Goal: Transaction & Acquisition: Purchase product/service

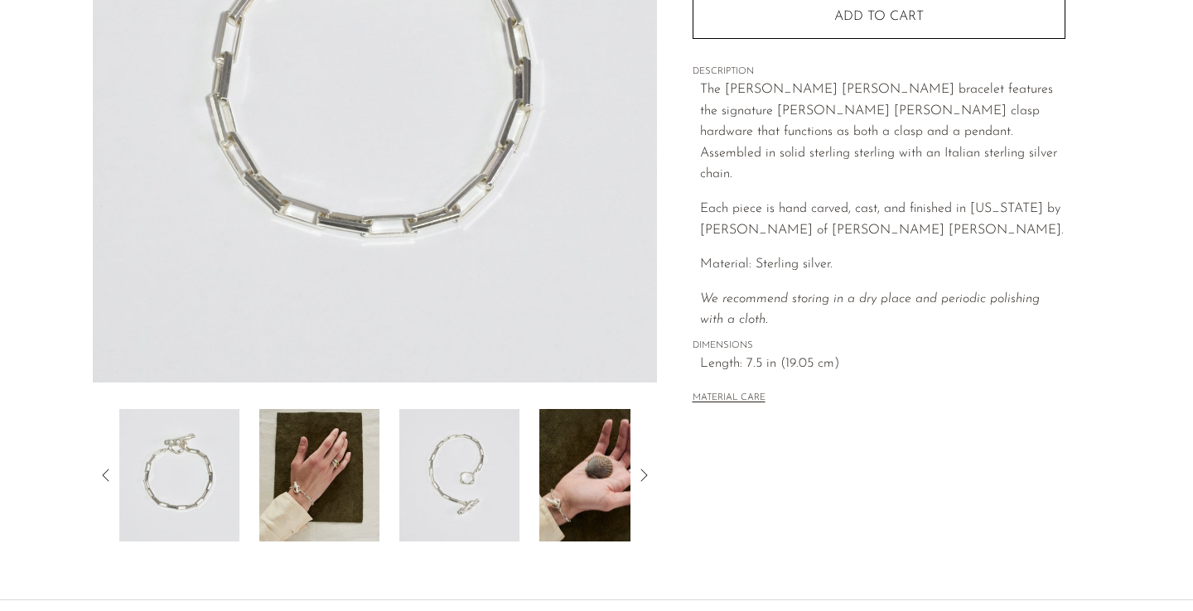
scroll to position [365, 0]
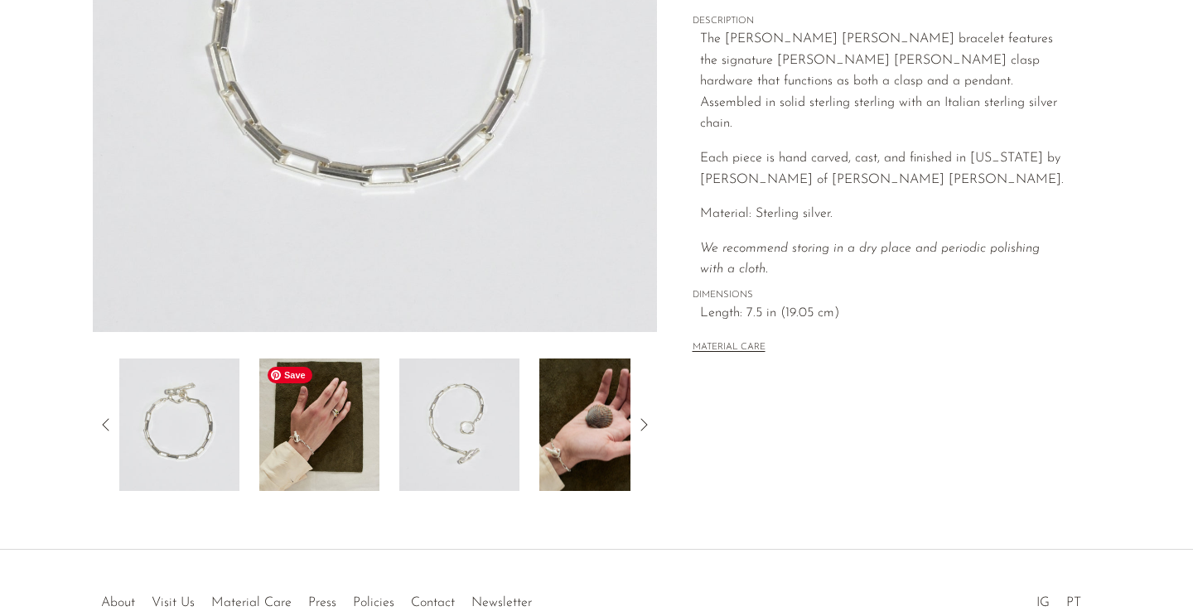
click at [321, 412] on img at bounding box center [319, 425] width 120 height 133
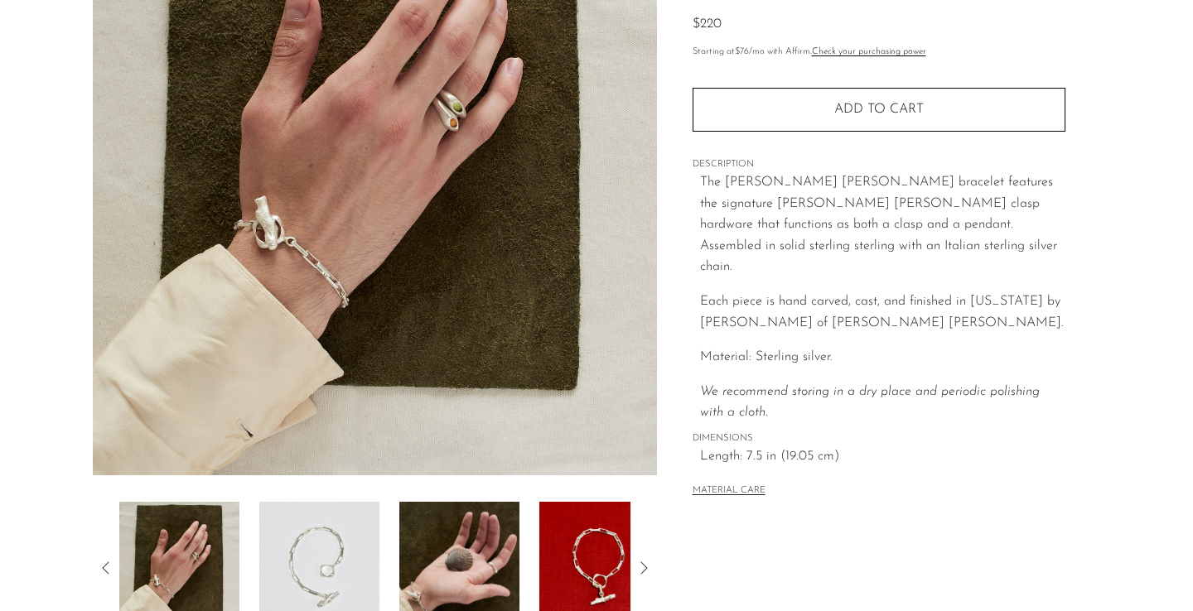
scroll to position [239, 0]
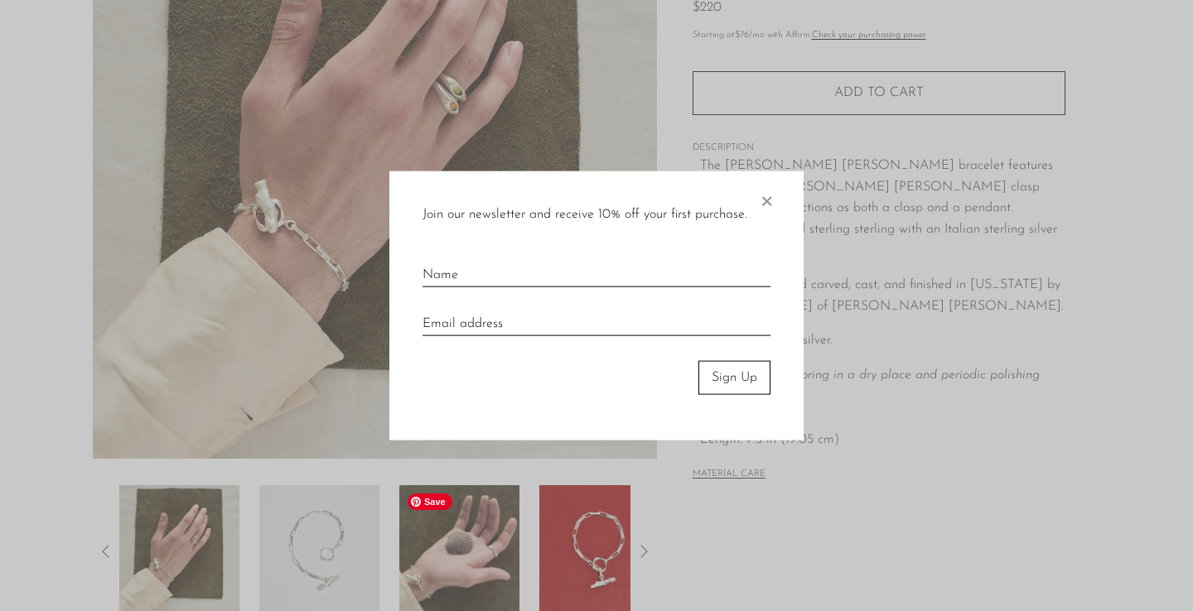
click at [458, 548] on div at bounding box center [596, 305] width 1193 height 611
click at [776, 193] on div "Join our newsletter and receive 10% off your first purchase. × Sign Up" at bounding box center [596, 305] width 414 height 269
click at [767, 202] on span "×" at bounding box center [766, 197] width 17 height 53
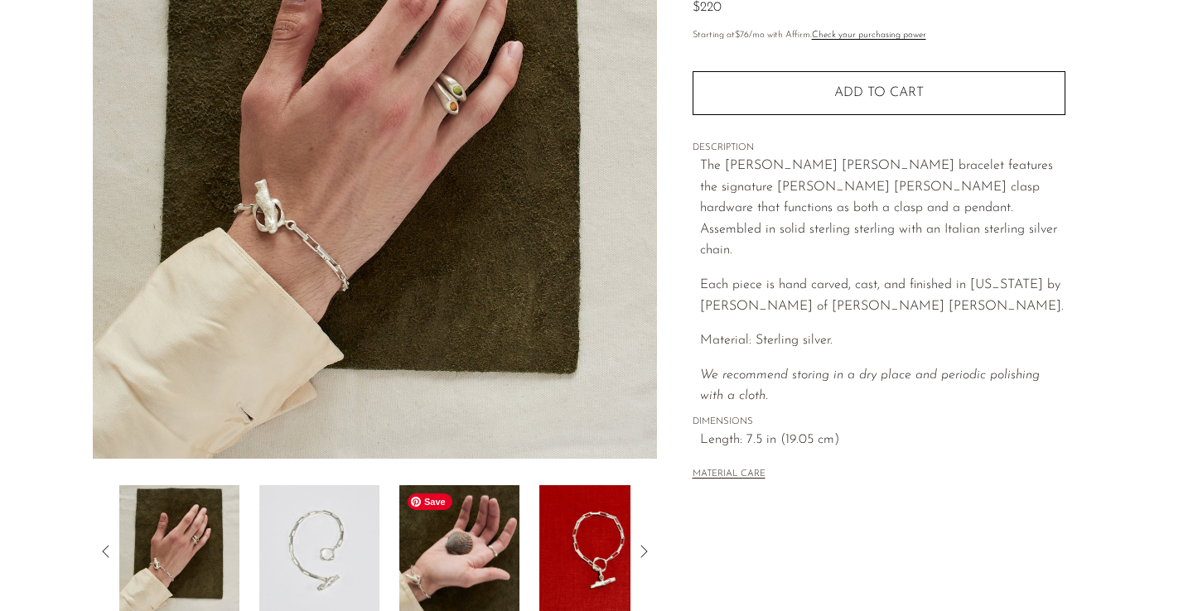
click at [433, 538] on img at bounding box center [459, 551] width 120 height 133
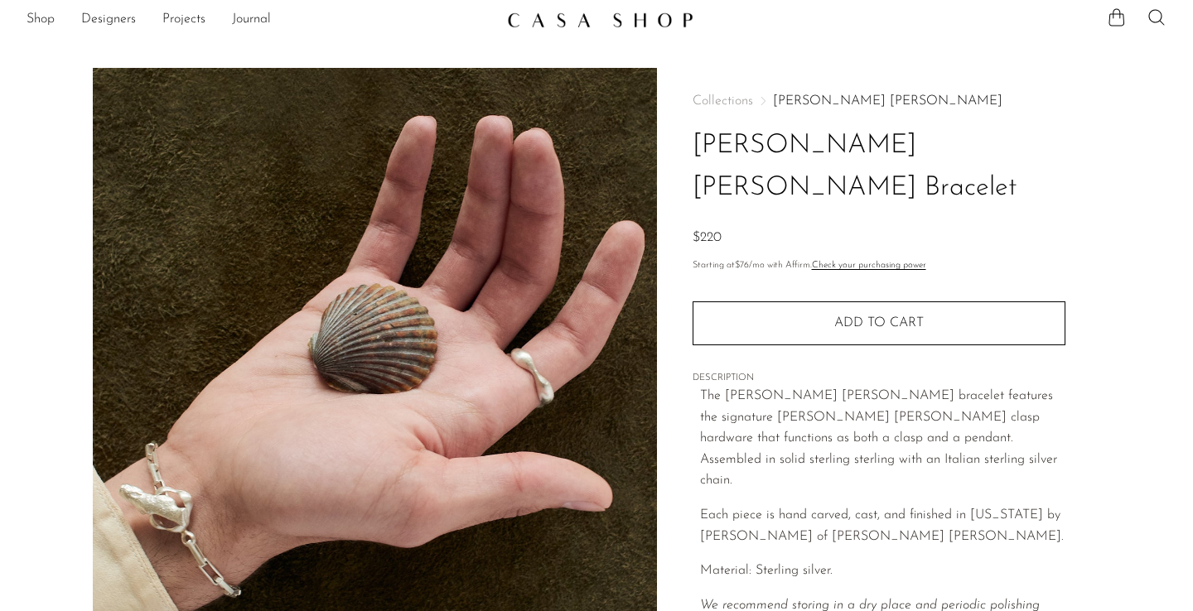
scroll to position [0, 0]
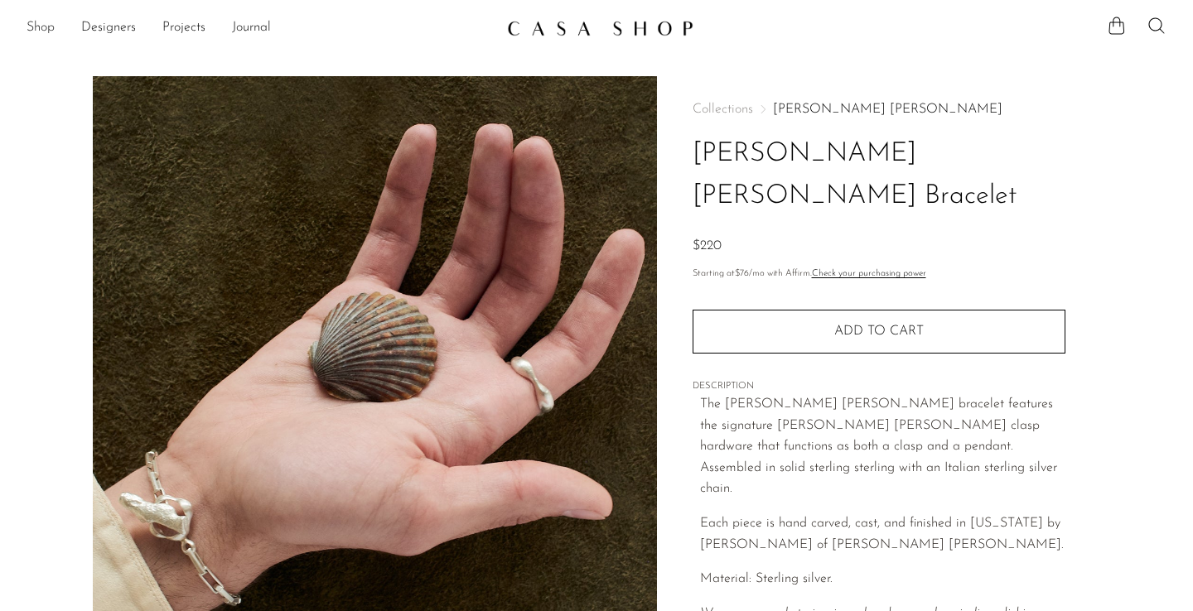
click at [47, 26] on link "Shop" at bounding box center [41, 28] width 28 height 22
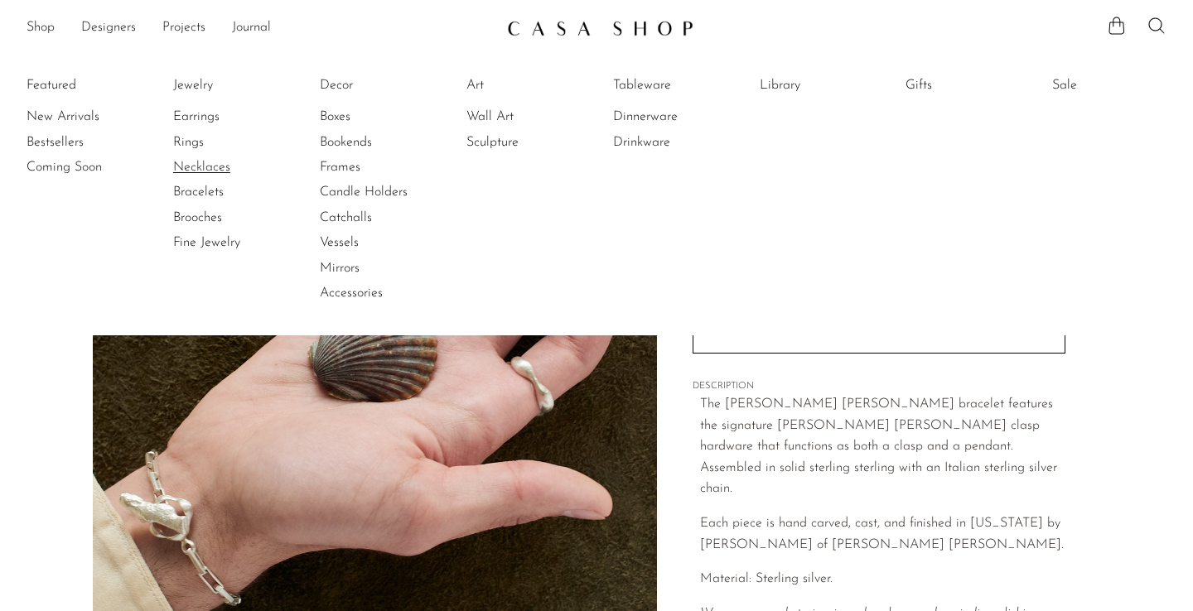
click at [200, 165] on link "Necklaces" at bounding box center [235, 167] width 124 height 18
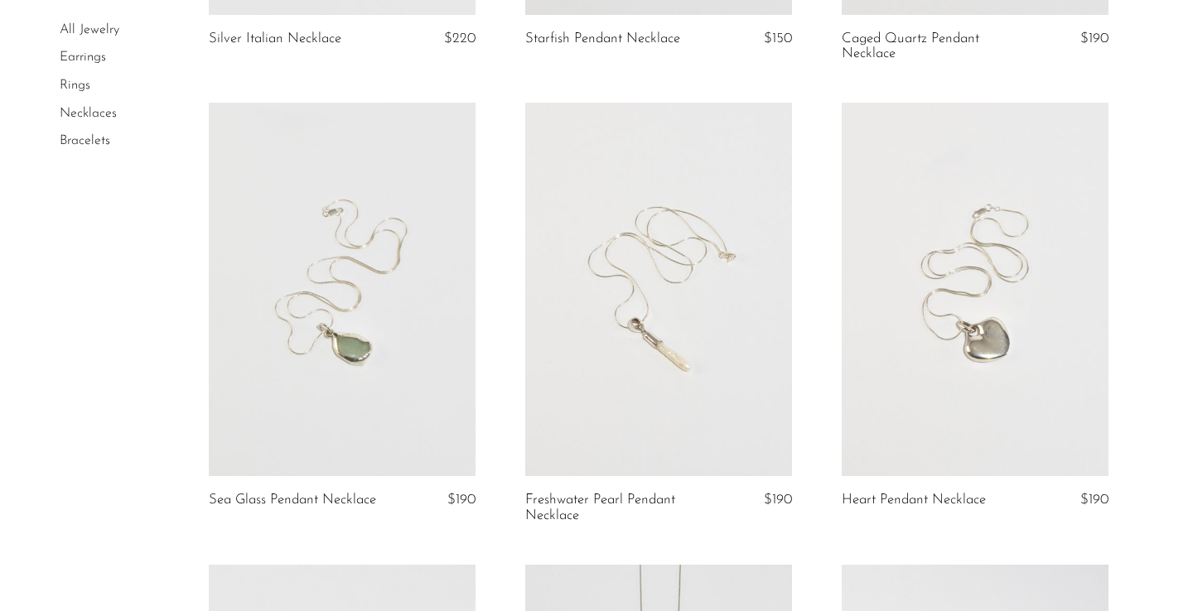
scroll to position [683, 0]
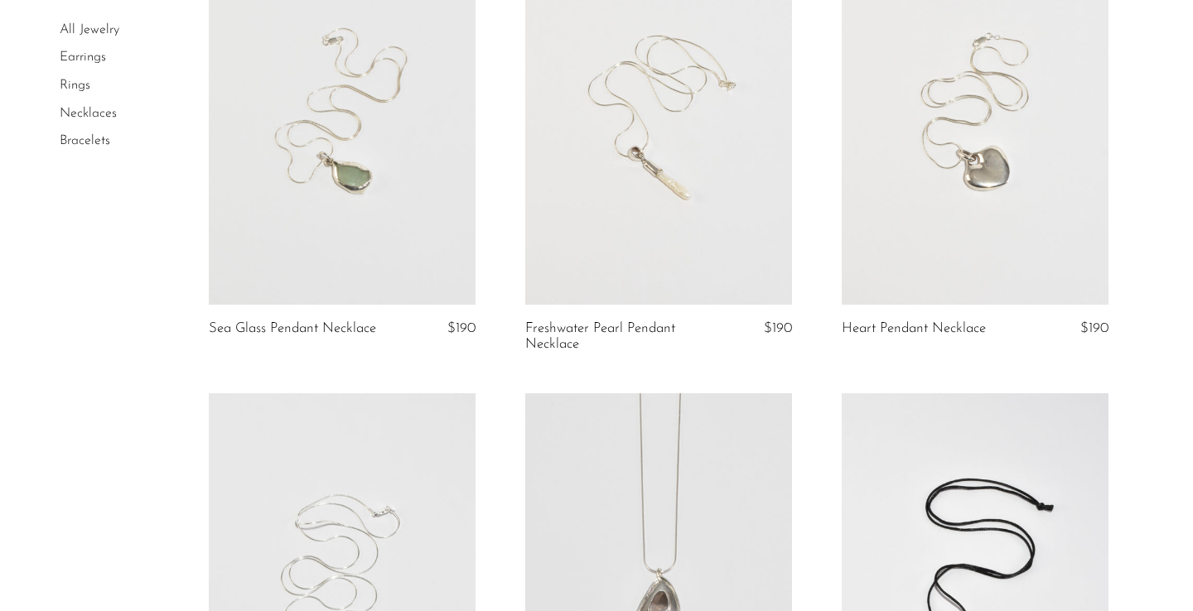
click at [904, 246] on link at bounding box center [975, 118] width 267 height 374
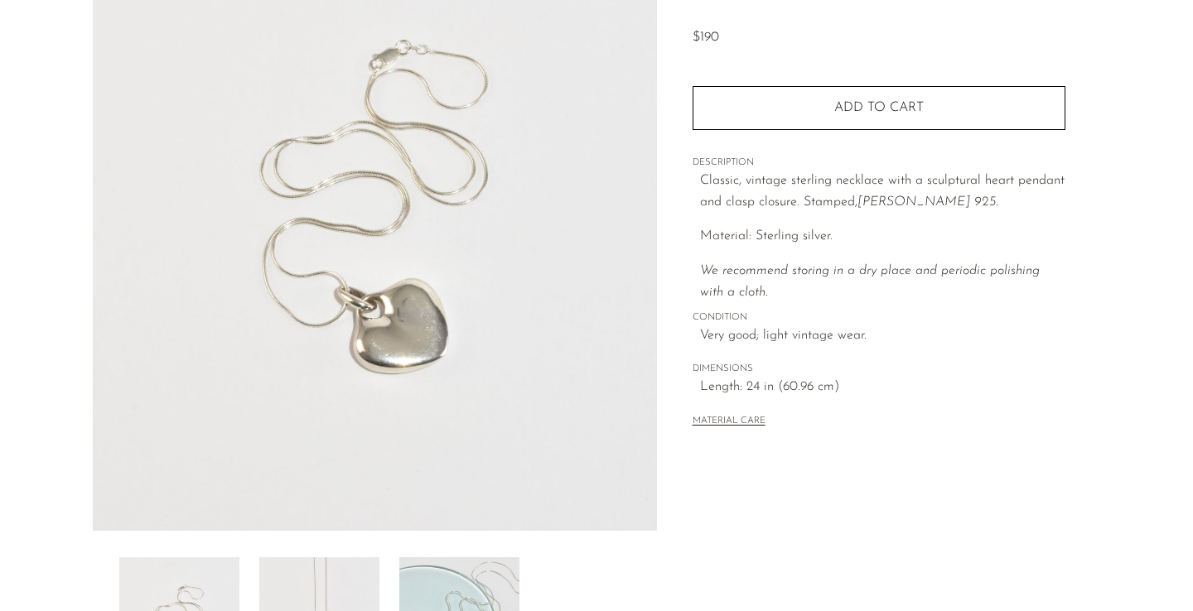
scroll to position [467, 0]
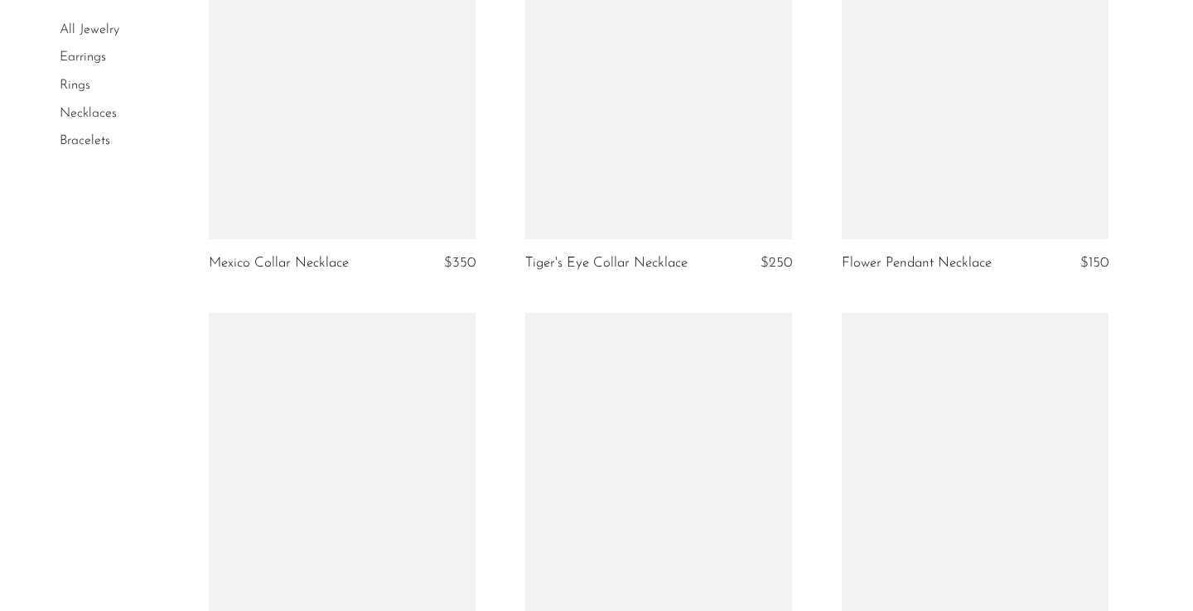
scroll to position [3653, 0]
